Goal: Transaction & Acquisition: Purchase product/service

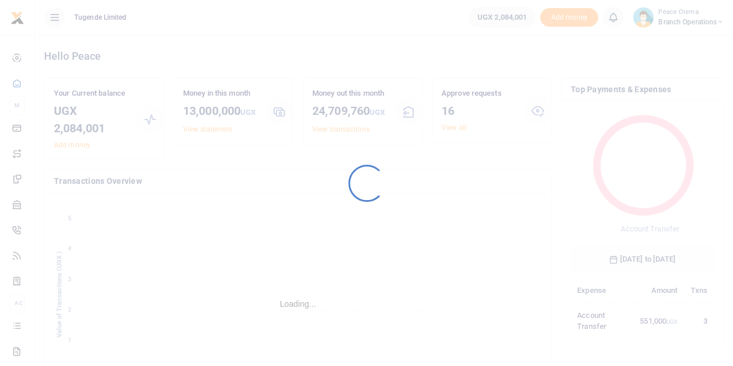
scroll to position [154, 135]
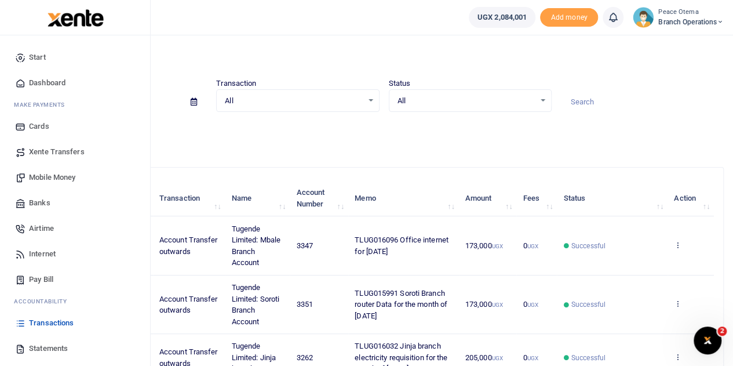
click at [44, 177] on span "Mobile Money" at bounding box center [52, 178] width 46 height 12
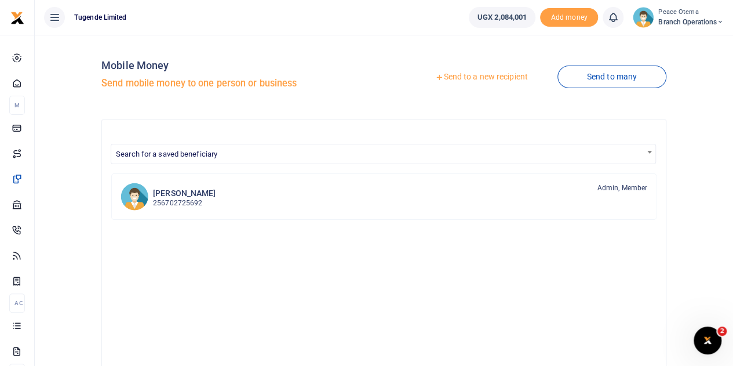
click at [438, 76] on icon at bounding box center [439, 77] width 8 height 8
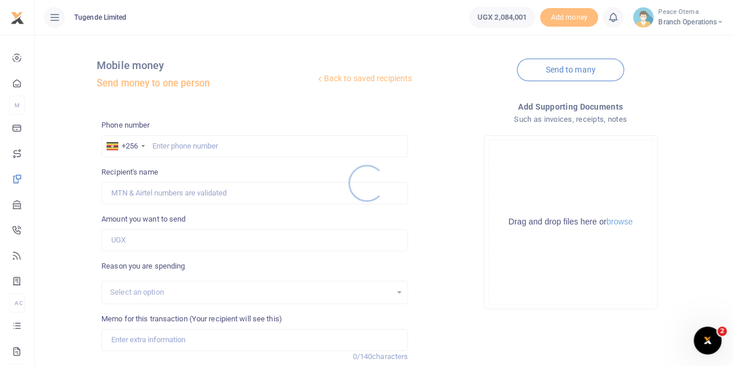
click at [163, 146] on div at bounding box center [366, 183] width 733 height 366
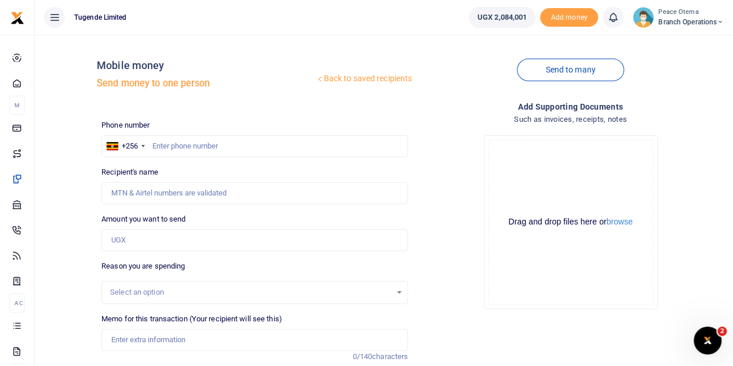
click at [163, 146] on div at bounding box center [366, 183] width 733 height 366
click at [163, 146] on input "text" at bounding box center [254, 146] width 307 height 22
paste input "779426025"
type input "779426025"
click at [143, 241] on input "Amount you want to send" at bounding box center [254, 240] width 307 height 22
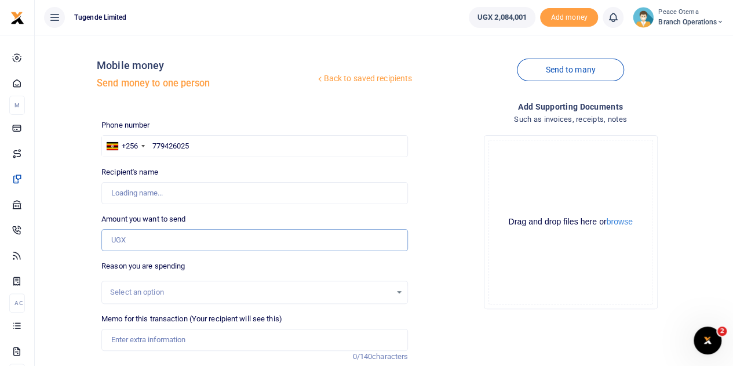
type input "Achilles Kasangaki"
click at [150, 237] on input "Amount you want to send" at bounding box center [254, 240] width 307 height 22
paste input "140,000.00"
type input "140,000"
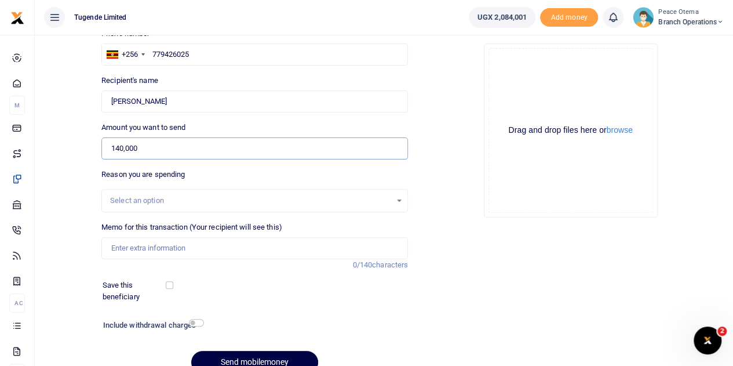
scroll to position [146, 0]
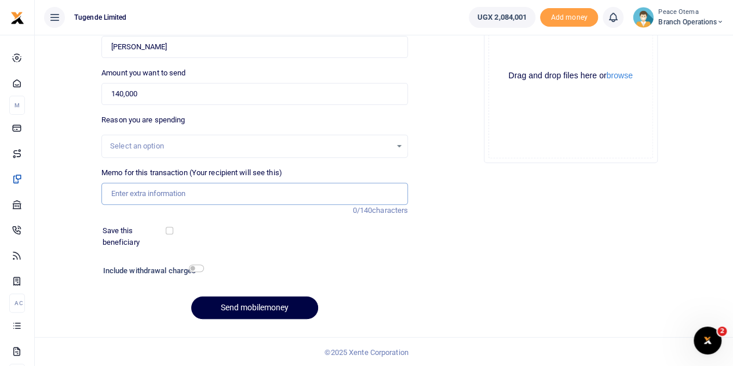
click at [139, 187] on input "Memo for this transaction (Your recipient will see this)" at bounding box center [254, 194] width 307 height 22
paste input "TLUG-016152"
click at [163, 192] on input "TLUG016152" at bounding box center [254, 194] width 307 height 22
click at [179, 191] on input "TLUG016152" at bounding box center [254, 194] width 307 height 22
paste input "Lunch for Fort portal staff during Training plus the Business Eye Training team."
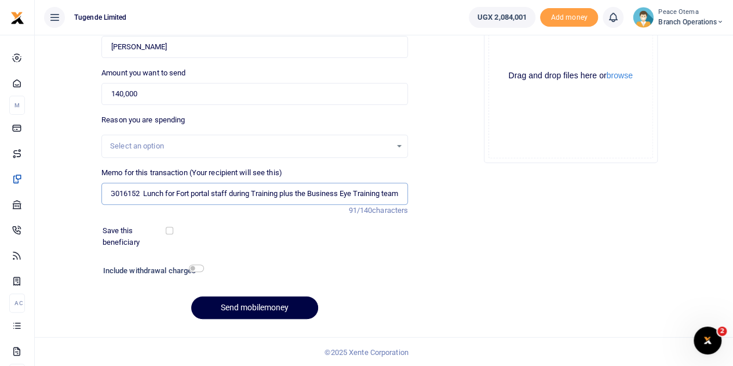
scroll to position [0, 20]
type input "TLUG016152 Lunch for Fort portal staff during Training plus the Business Eye Tr…"
click at [220, 303] on button "Send mobilemoney" at bounding box center [254, 307] width 127 height 23
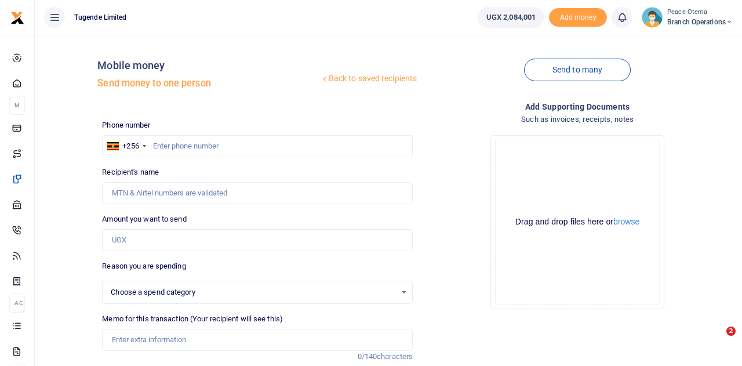
select select
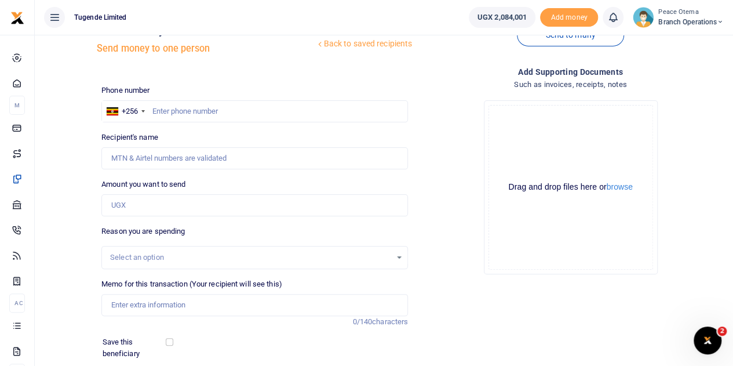
scroll to position [35, 0]
click at [166, 108] on input "text" at bounding box center [254, 111] width 307 height 22
paste input "788697345"
type input "788697345"
type input "Brendah Nyineneema"
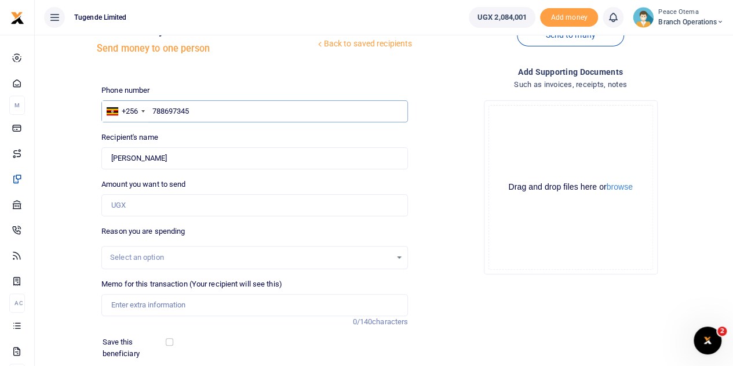
type input "788697345"
click at [141, 207] on input "Amount you want to send" at bounding box center [254, 205] width 307 height 22
type input "100,000"
click at [147, 302] on input "Memo for this transaction (Your recipient will see this)" at bounding box center [254, 305] width 307 height 22
click at [119, 309] on input "Memo for this transaction (Your recipient will see this)" at bounding box center [254, 305] width 307 height 22
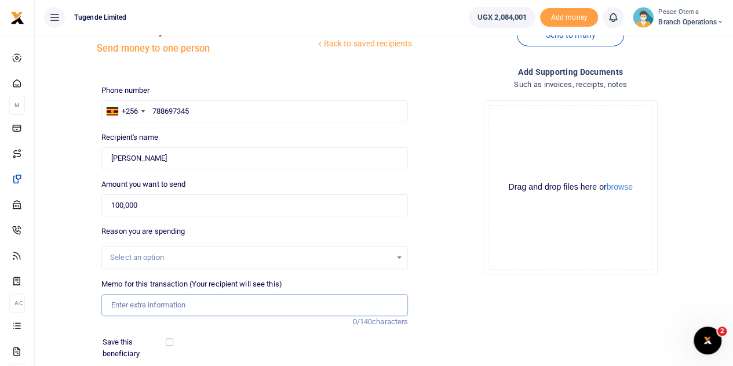
paste input "TLUG-016153"
click at [172, 306] on input "TLUG016153" at bounding box center [254, 305] width 307 height 22
click at [173, 302] on input "TLUG016153" at bounding box center [254, 305] width 307 height 22
paste input "Lunch for Mubende staff during Training plus the Business Eye Training team."
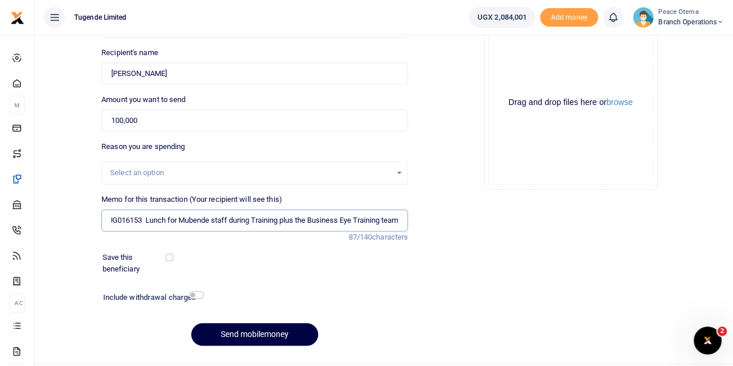
scroll to position [126, 0]
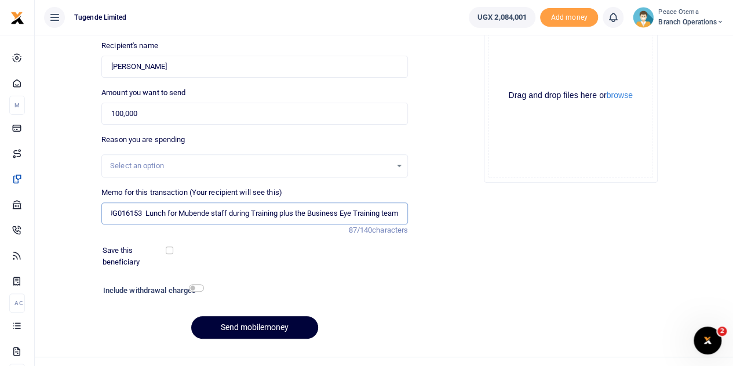
type input "TLUG016153 Lunch for Mubende staff during Training plus the Business Eye Traini…"
click at [232, 326] on button "Send mobilemoney" at bounding box center [254, 327] width 127 height 23
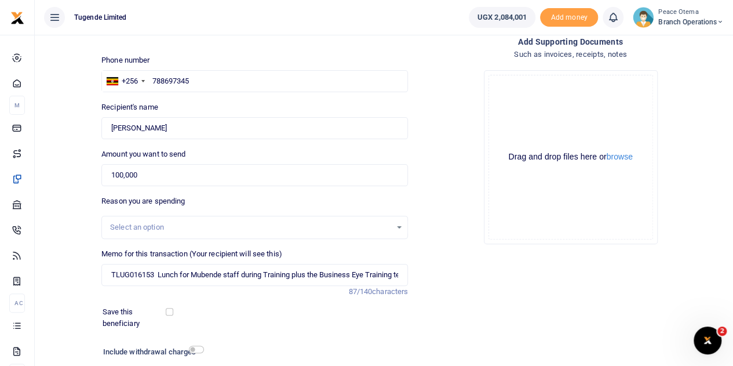
scroll to position [146, 0]
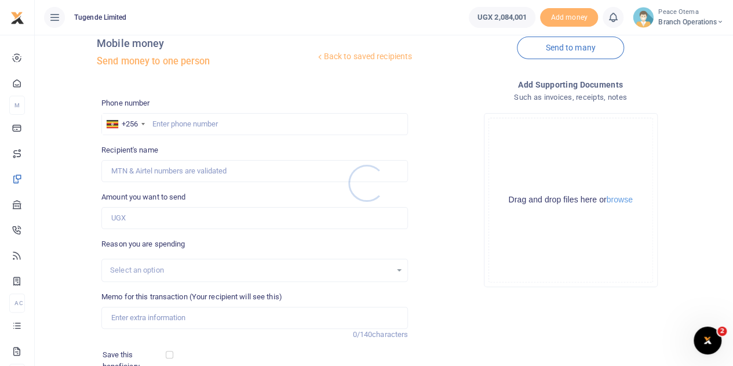
scroll to position [8, 0]
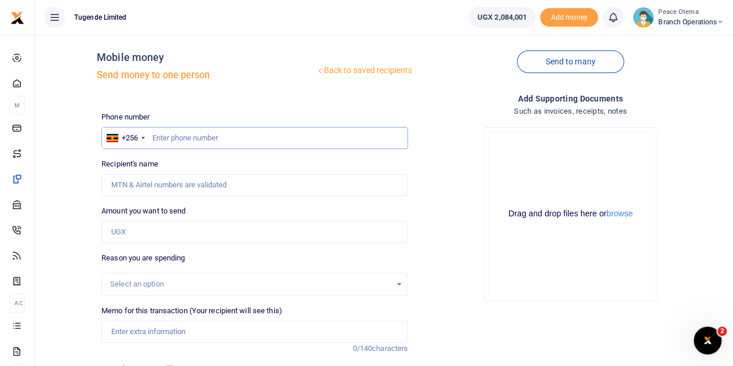
click at [160, 139] on input "text" at bounding box center [254, 138] width 307 height 22
paste input "787820107"
type input "787820107"
type input "Abraham Ahereza"
click at [148, 229] on input "Amount you want to send" at bounding box center [254, 232] width 307 height 22
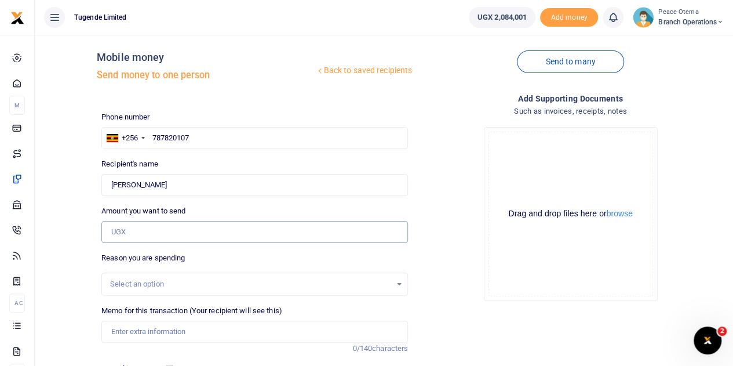
click at [130, 237] on input "Amount you want to send" at bounding box center [254, 232] width 307 height 22
type input "90,000"
click at [140, 234] on input "90,000" at bounding box center [254, 232] width 307 height 22
click at [119, 331] on input "Memo for this transaction (Your recipient will see this)" at bounding box center [254, 332] width 307 height 22
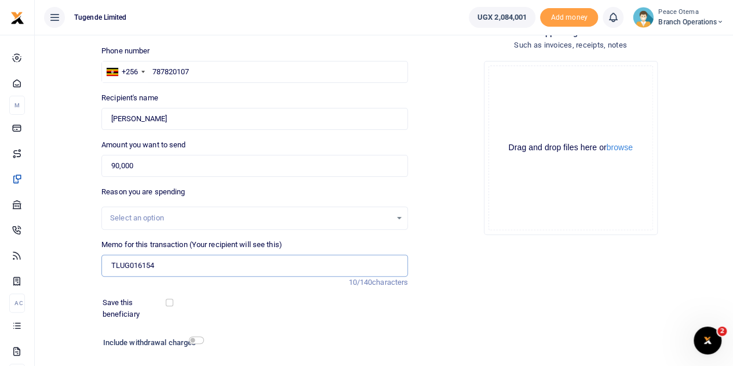
scroll to position [75, 0]
click at [162, 266] on input "TLUG016154" at bounding box center [254, 264] width 307 height 22
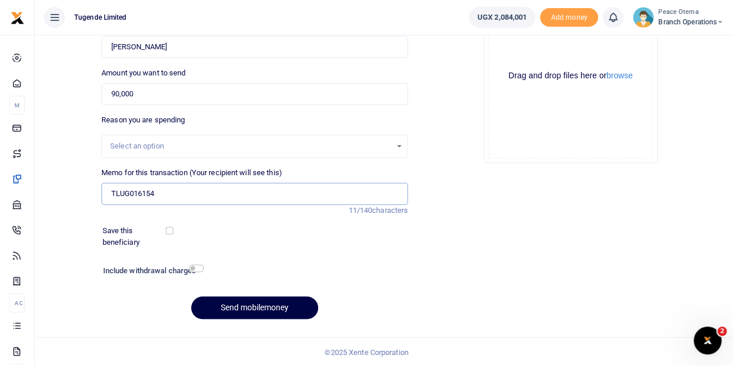
click at [174, 187] on input "TLUG016154" at bounding box center [254, 194] width 307 height 22
paste input "Lunch for Mityana staff during Training plus the Business Eye Training team."
click at [245, 300] on button "Send mobilemoney" at bounding box center [254, 307] width 127 height 23
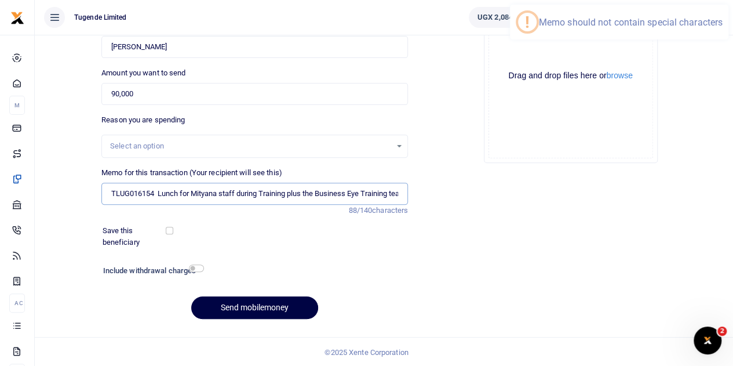
click at [303, 199] on input "TLUG016154 Lunch for Mityana staff during Training plus the Business Eye Traini…" at bounding box center [254, 194] width 307 height 22
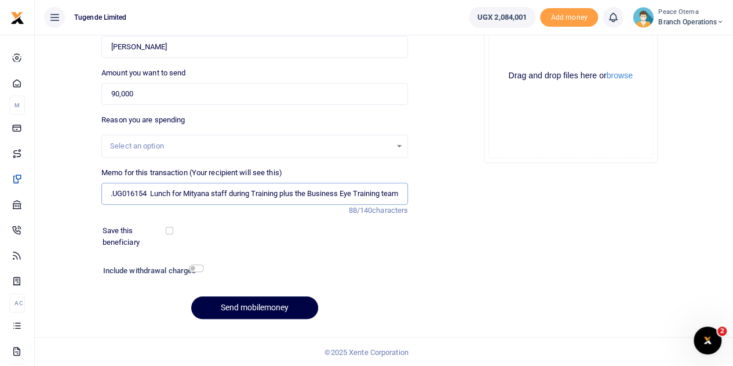
scroll to position [0, 12]
type input "TLUG016154 Lunch for Mityana staff during Training plus the Business Eye Traini…"
click at [259, 308] on button "Send mobilemoney" at bounding box center [254, 307] width 127 height 23
